Goal: Transaction & Acquisition: Purchase product/service

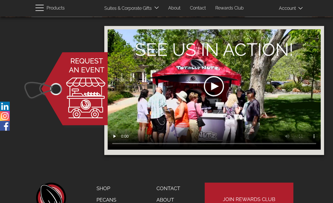
scroll to position [738, 0]
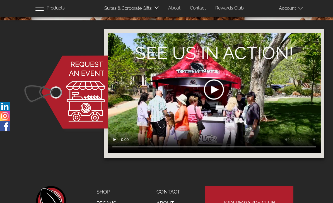
click at [212, 93] on div at bounding box center [214, 89] width 110 height 64
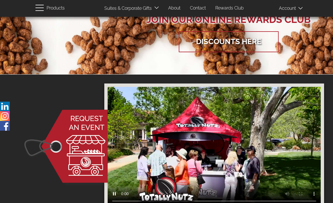
scroll to position [684, 0]
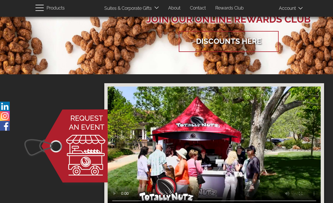
click at [215, 144] on video "Your browser does not support the video tag or the file format of this video. F…" at bounding box center [214, 146] width 213 height 120
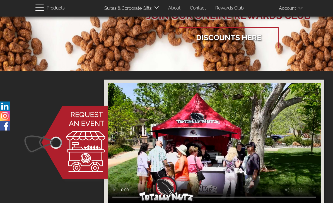
scroll to position [689, 0]
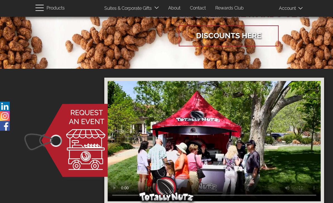
click at [215, 142] on video "Your browser does not support the video tag or the file format of this video. F…" at bounding box center [214, 141] width 213 height 120
click at [237, 138] on video "Your browser does not support the video tag or the file format of this video. F…" at bounding box center [214, 141] width 213 height 120
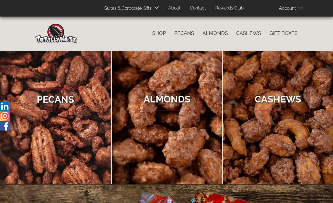
scroll to position [0, 0]
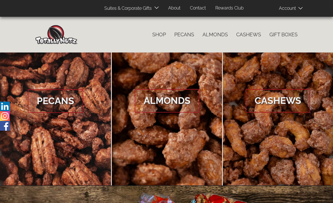
click at [186, 34] on link "Pecans" at bounding box center [184, 35] width 28 height 12
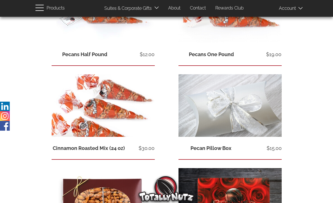
scroll to position [152, 0]
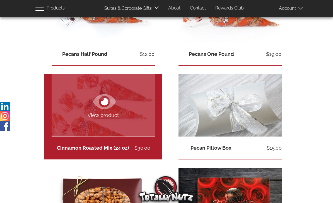
click at [105, 106] on icon at bounding box center [104, 101] width 23 height 20
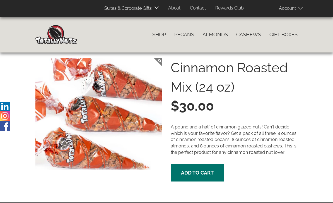
click at [190, 29] on link "Pecans" at bounding box center [184, 35] width 28 height 12
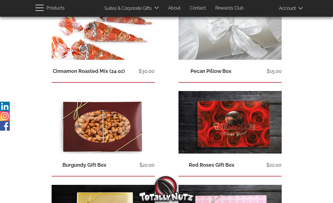
scroll to position [230, 0]
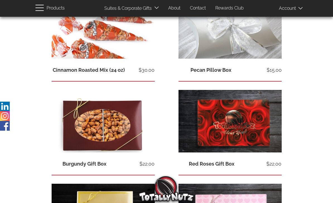
click at [114, 122] on icon at bounding box center [104, 117] width 23 height 20
click at [114, 110] on icon at bounding box center [104, 117] width 23 height 15
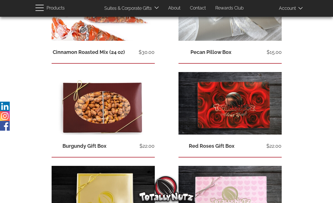
click at [110, 99] on icon at bounding box center [104, 99] width 23 height 15
click at [106, 101] on icon at bounding box center [105, 100] width 8 height 8
click at [107, 99] on icon at bounding box center [105, 100] width 8 height 8
click at [108, 98] on icon at bounding box center [104, 100] width 23 height 20
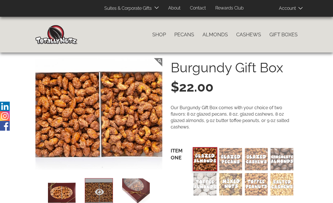
click at [161, 34] on link "Shop" at bounding box center [159, 35] width 22 height 12
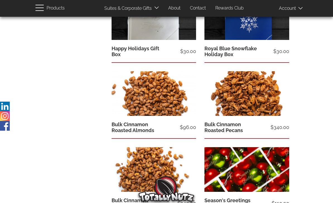
scroll to position [932, 0]
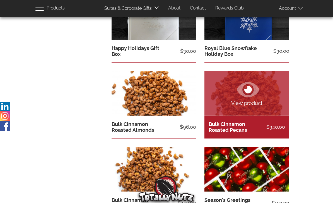
click at [258, 94] on icon at bounding box center [248, 89] width 23 height 20
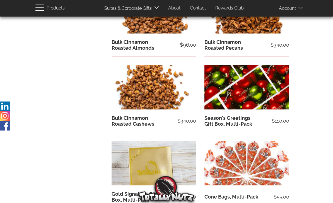
scroll to position [1014, 0]
click at [248, 159] on icon at bounding box center [248, 160] width 8 height 8
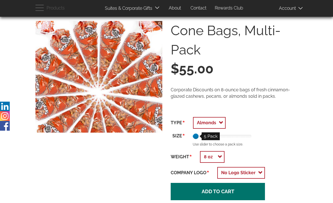
scroll to position [40, 0]
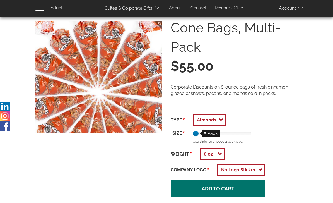
click at [220, 118] on select "Almonds Pecans Cashews" at bounding box center [209, 120] width 33 height 12
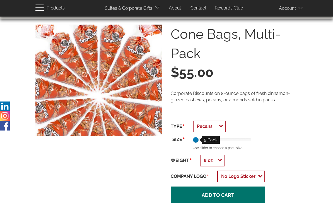
scroll to position [0, 0]
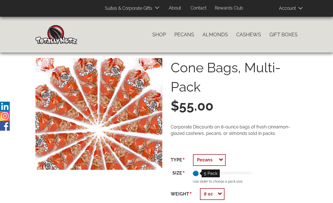
click at [184, 34] on link "Pecans" at bounding box center [184, 35] width 28 height 12
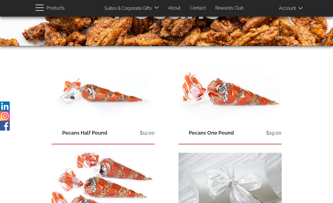
scroll to position [74, 0]
click at [237, 86] on icon at bounding box center [231, 86] width 23 height 15
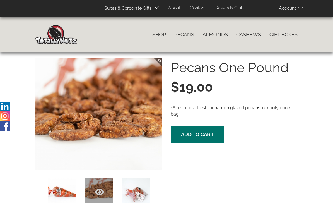
click at [209, 128] on button "Add to cart" at bounding box center [197, 134] width 53 height 17
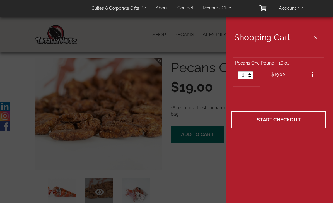
click at [286, 117] on span "Start Checkout" at bounding box center [279, 120] width 44 height 6
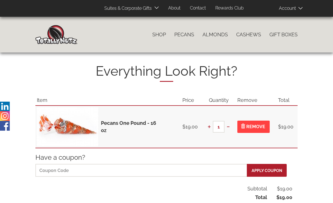
click at [212, 125] on button "+" at bounding box center [209, 127] width 7 height 12
click at [210, 126] on button "+" at bounding box center [209, 127] width 7 height 12
click at [229, 128] on button "-" at bounding box center [228, 126] width 8 height 13
click at [228, 129] on button "-" at bounding box center [228, 126] width 8 height 13
type input "1"
